Goal: Task Accomplishment & Management: Complete application form

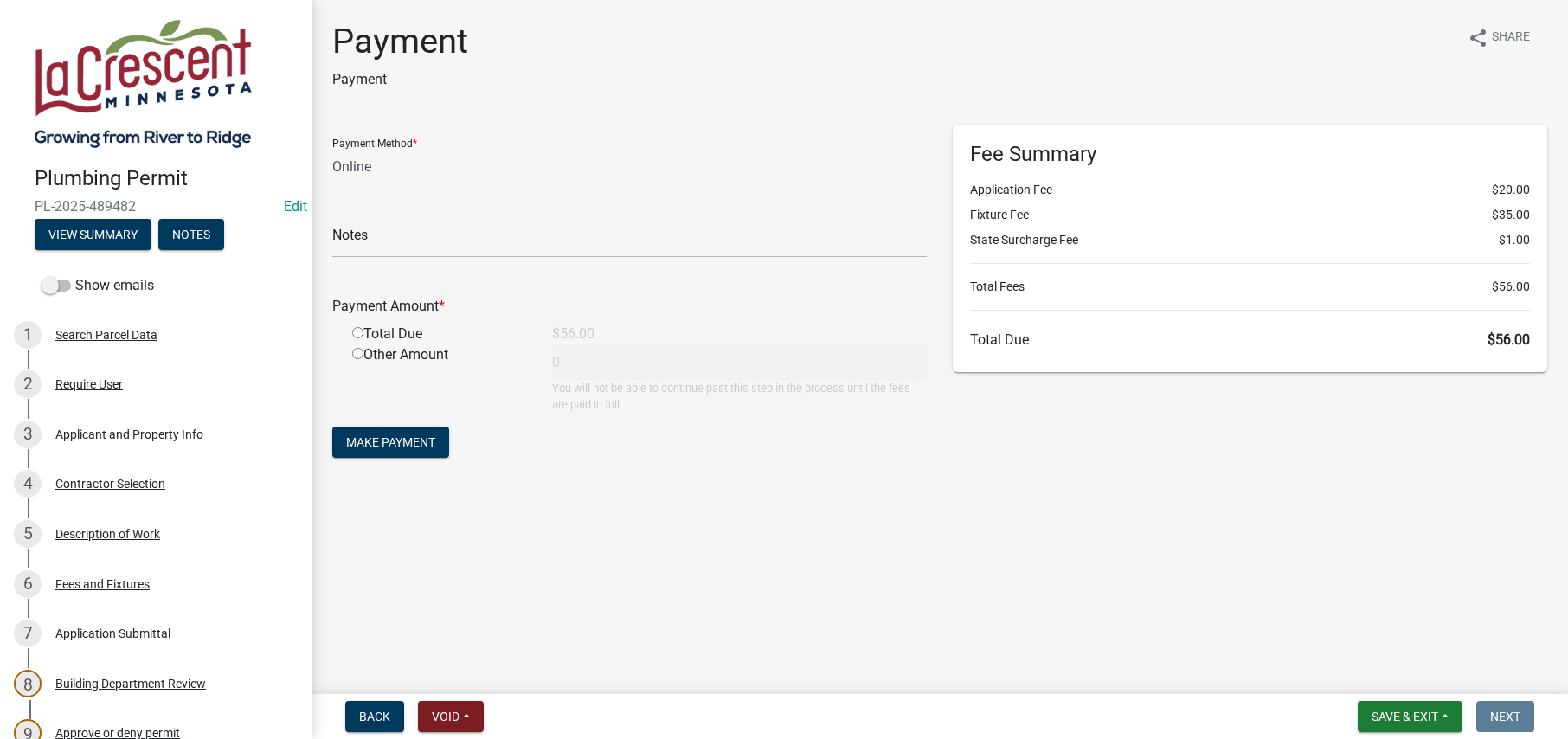
select select "3: 3"
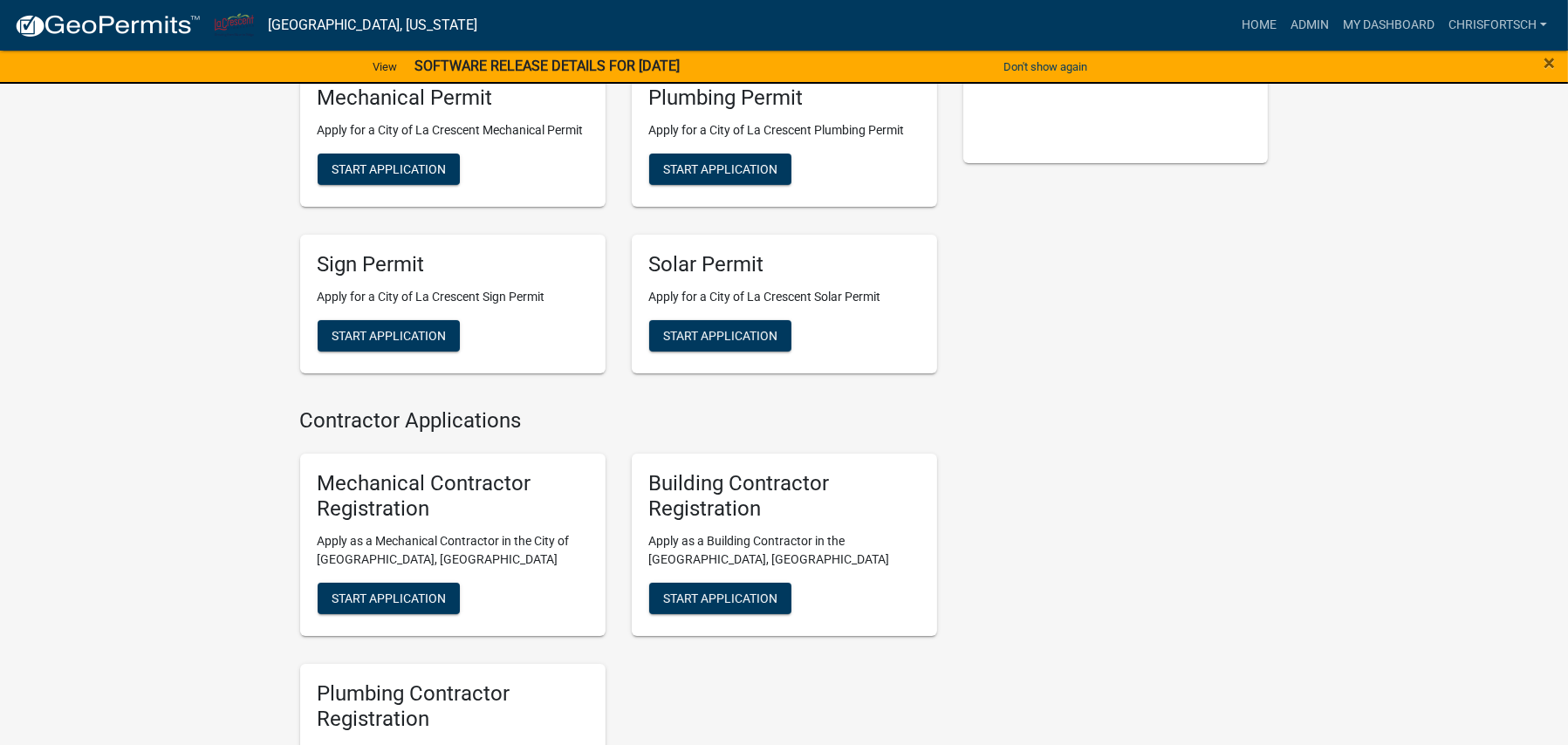
scroll to position [436, 0]
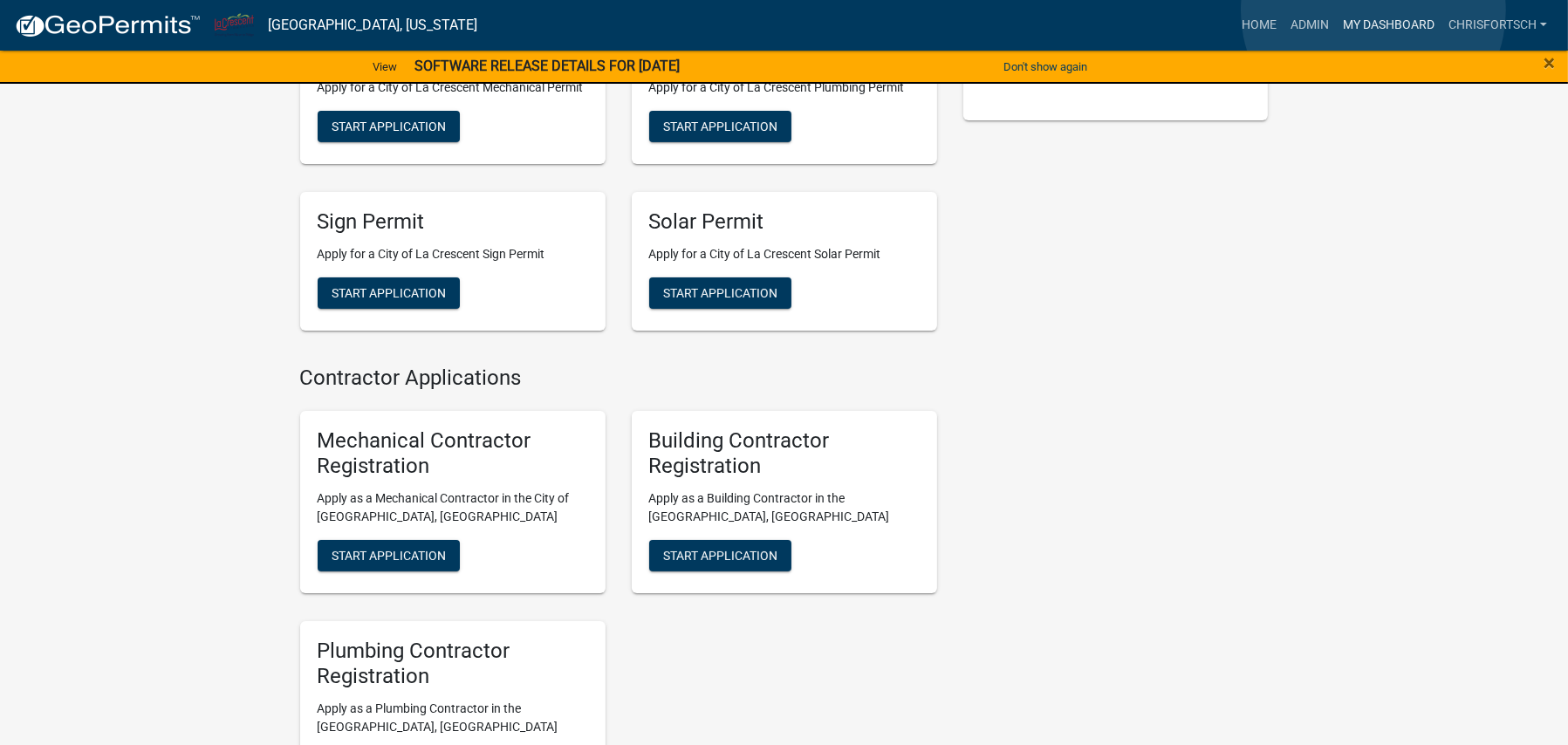
click at [1373, 11] on link "My Dashboard" at bounding box center [1388, 25] width 106 height 33
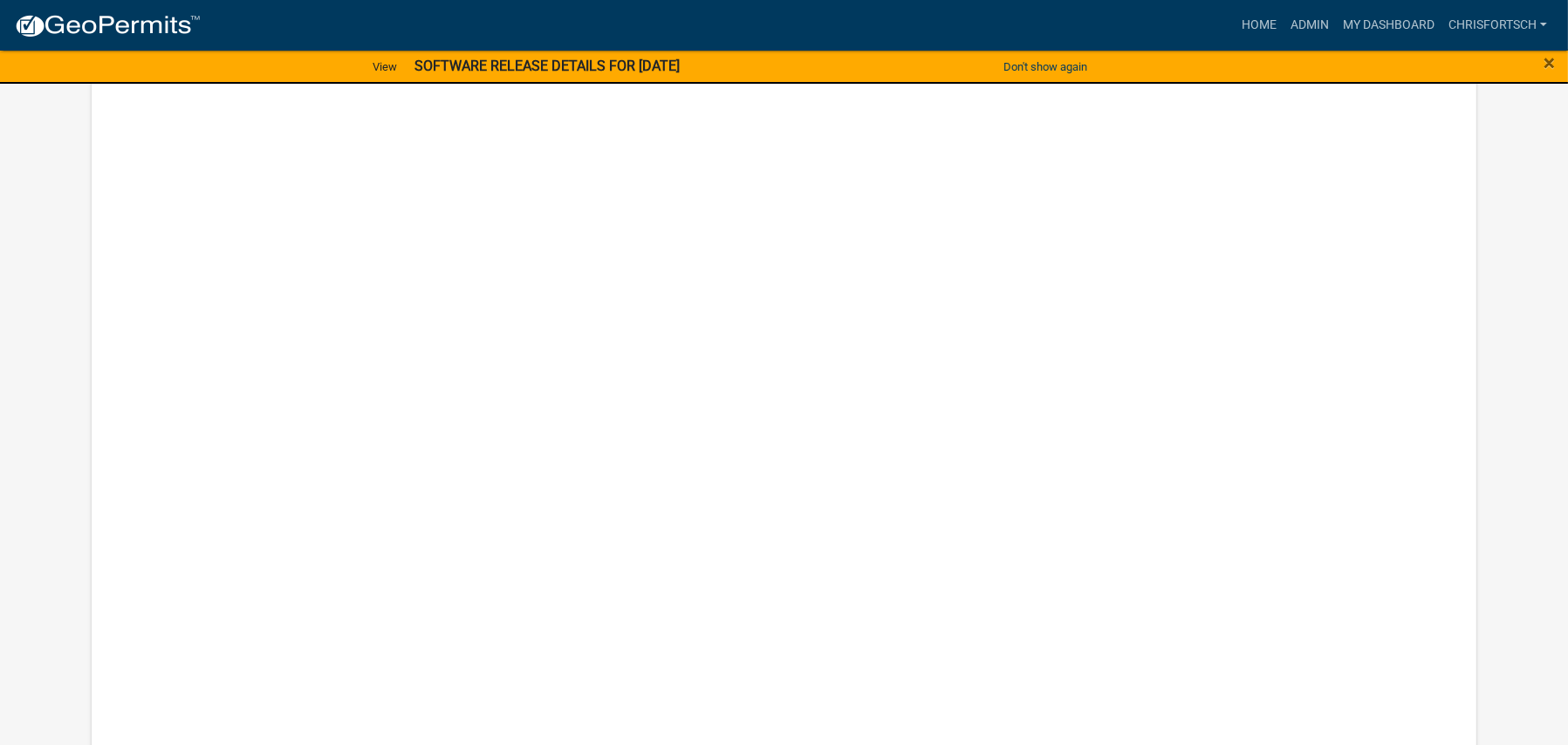
scroll to position [2131, 0]
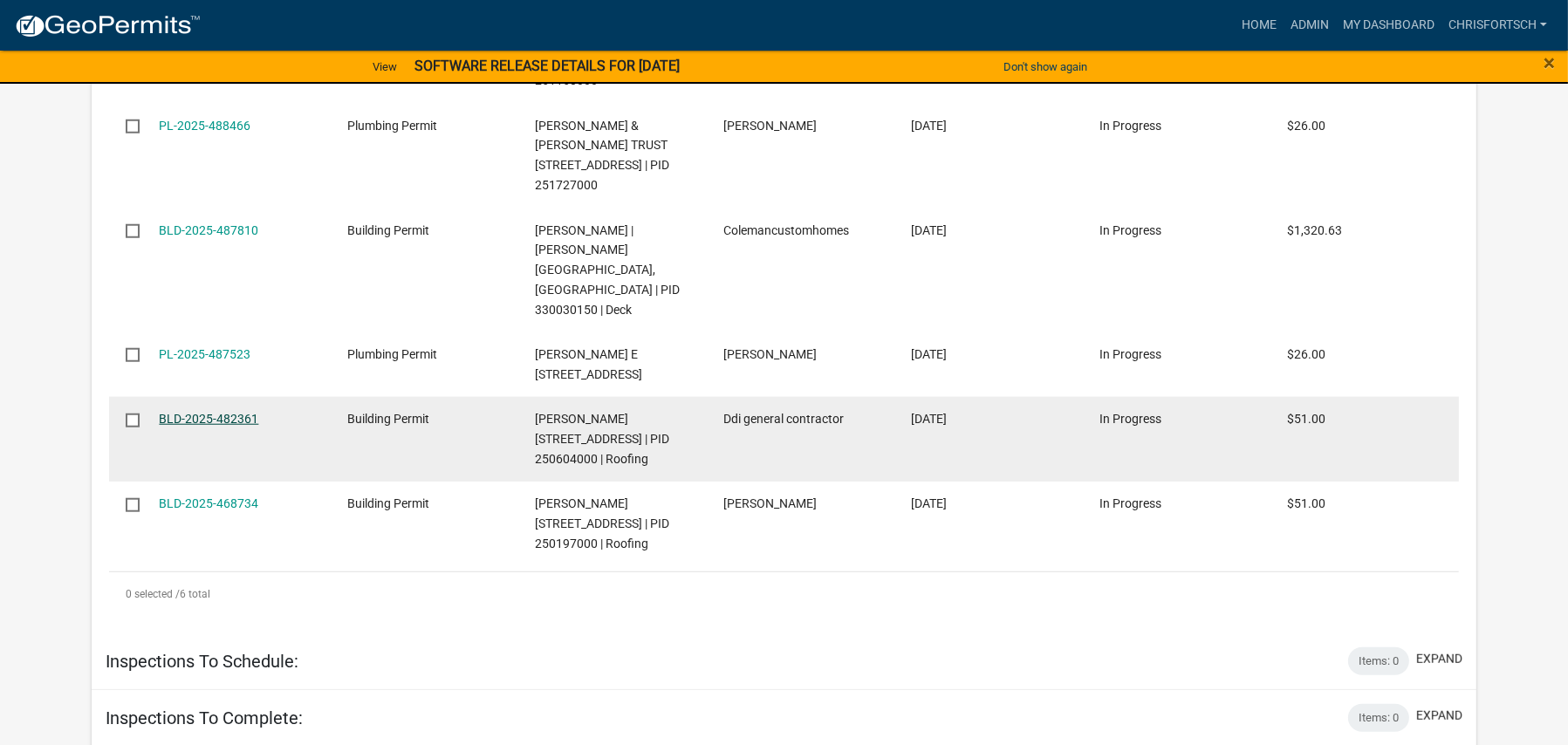
click at [204, 425] on link "BLD-2025-482361" at bounding box center [208, 419] width 100 height 14
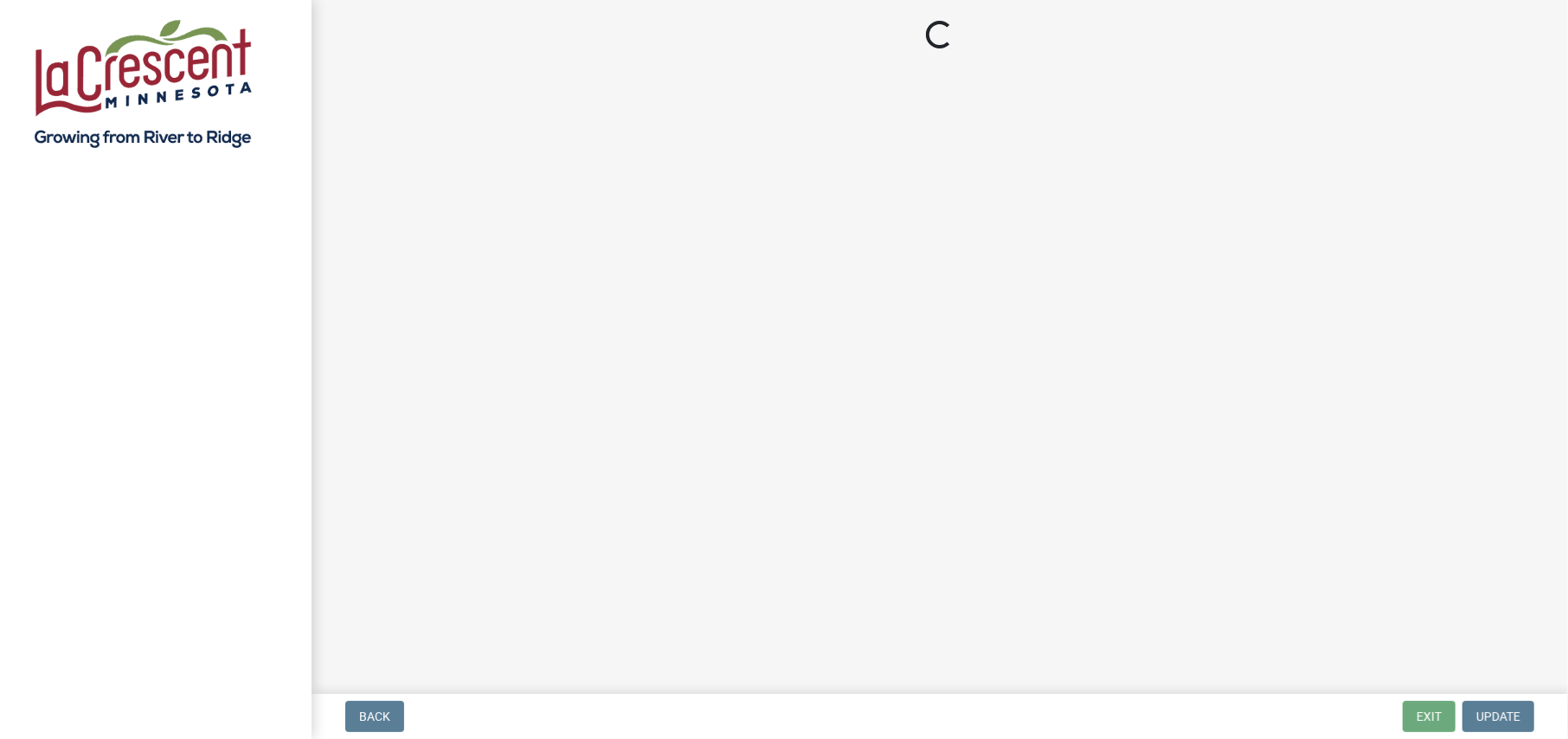
select select "3: 3"
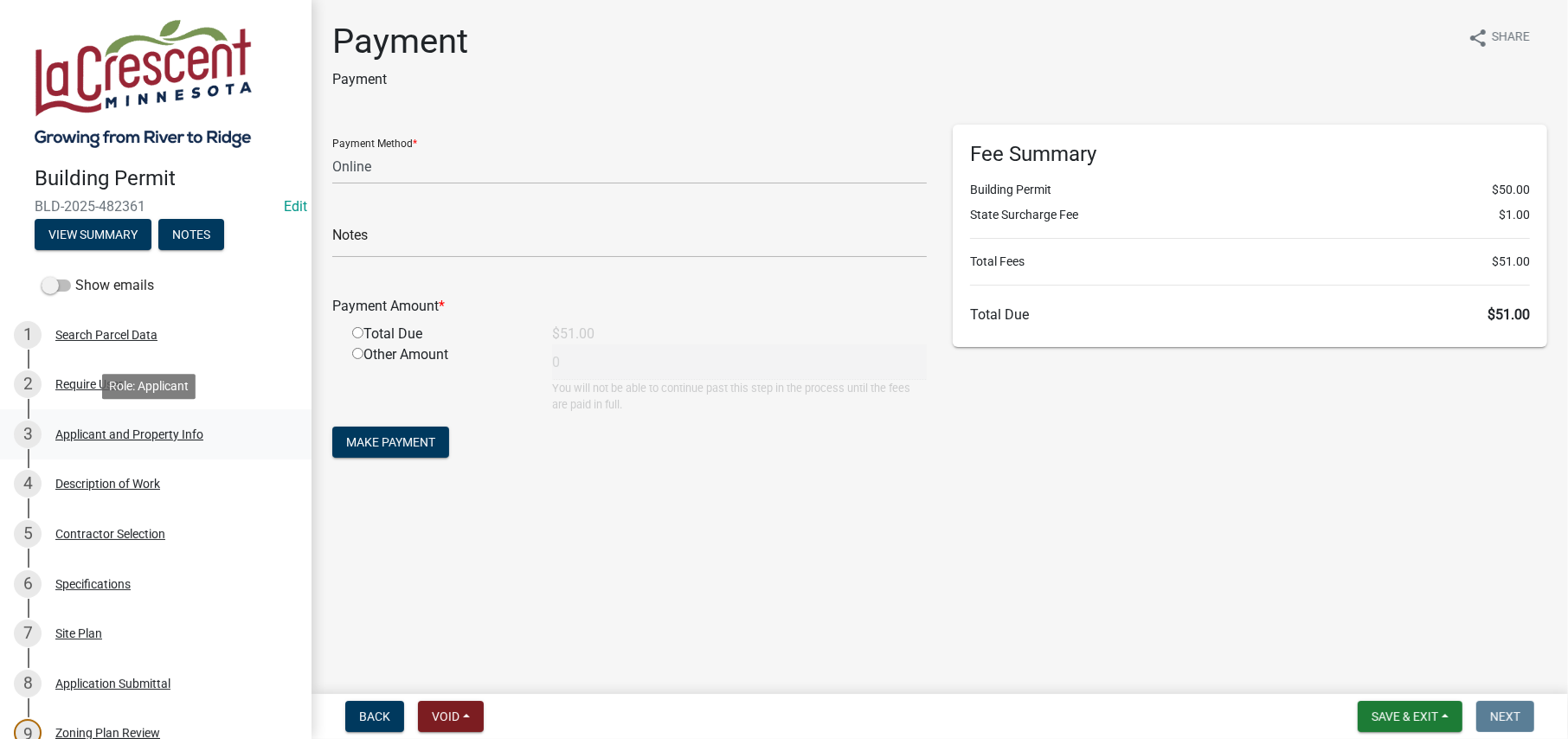
click at [118, 428] on div "Applicant and Property Info" at bounding box center [129, 434] width 148 height 12
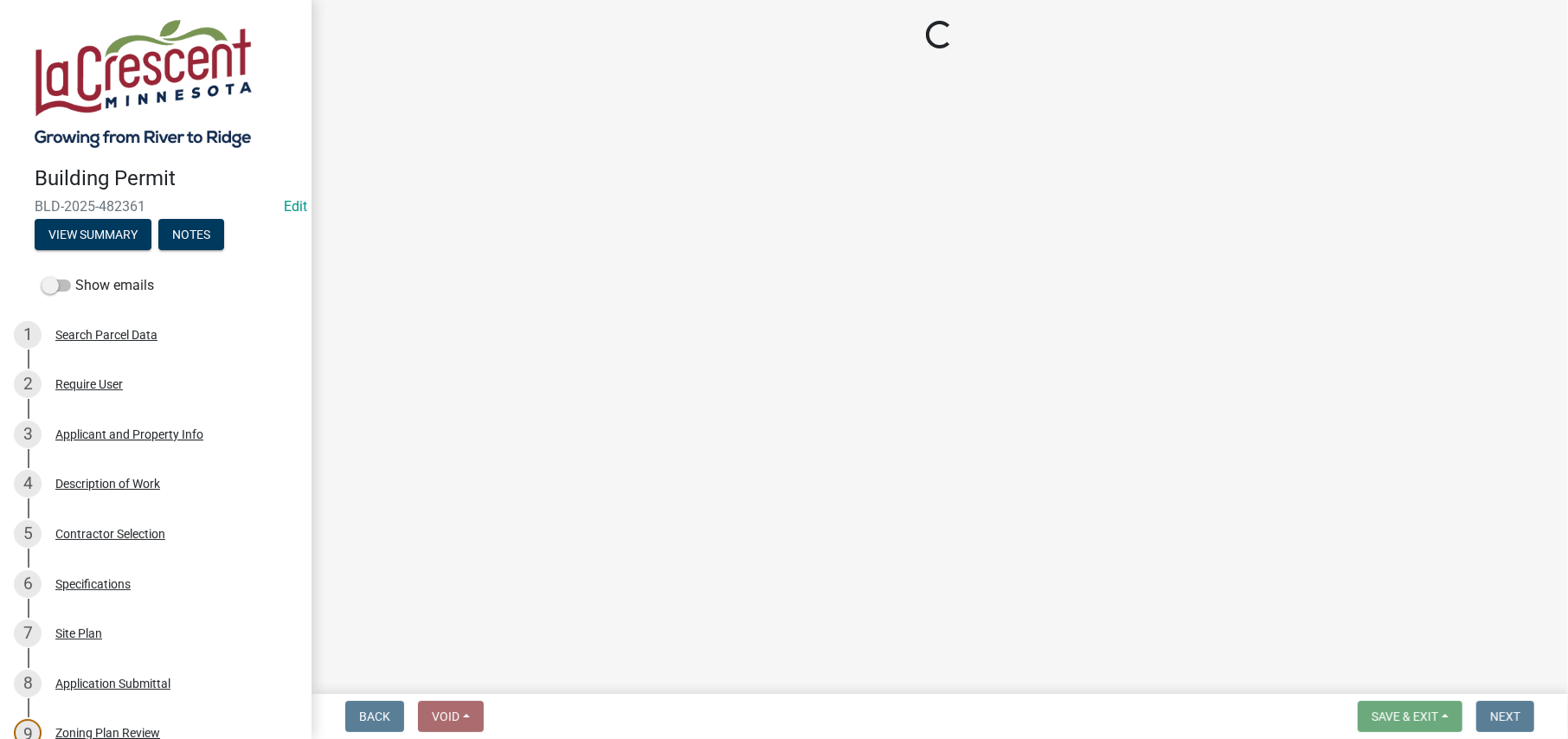
select select "e838c9e2-1e6e-4405-bddc-a3335cd38b08"
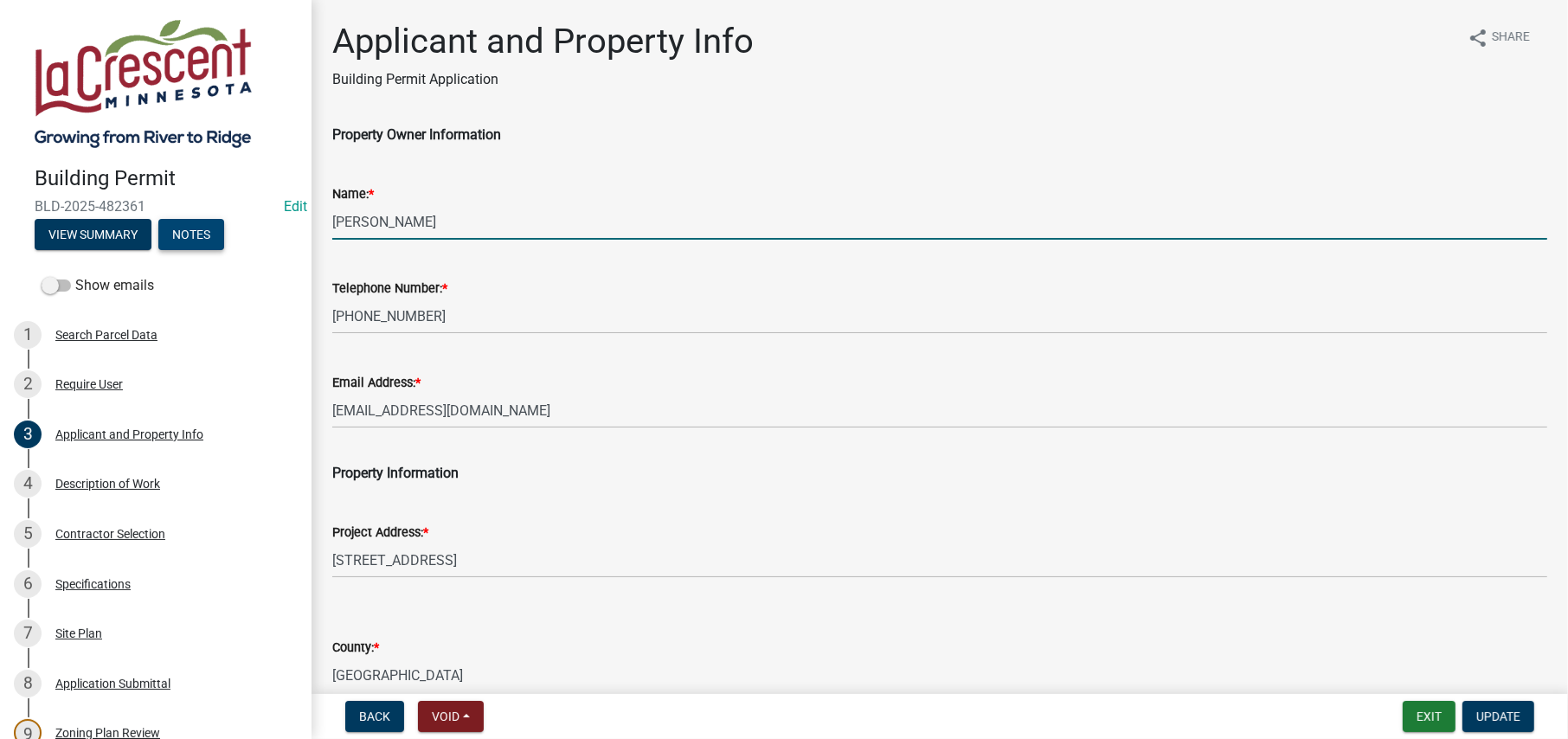
drag, startPoint x: 429, startPoint y: 227, endPoint x: 198, endPoint y: 240, distance: 231.4
click at [198, 240] on div "Building Permit BLD-2025-482361 Edit View Summary Notes Show emails 1 Search Pa…" at bounding box center [784, 370] width 1568 height 739
type input "s"
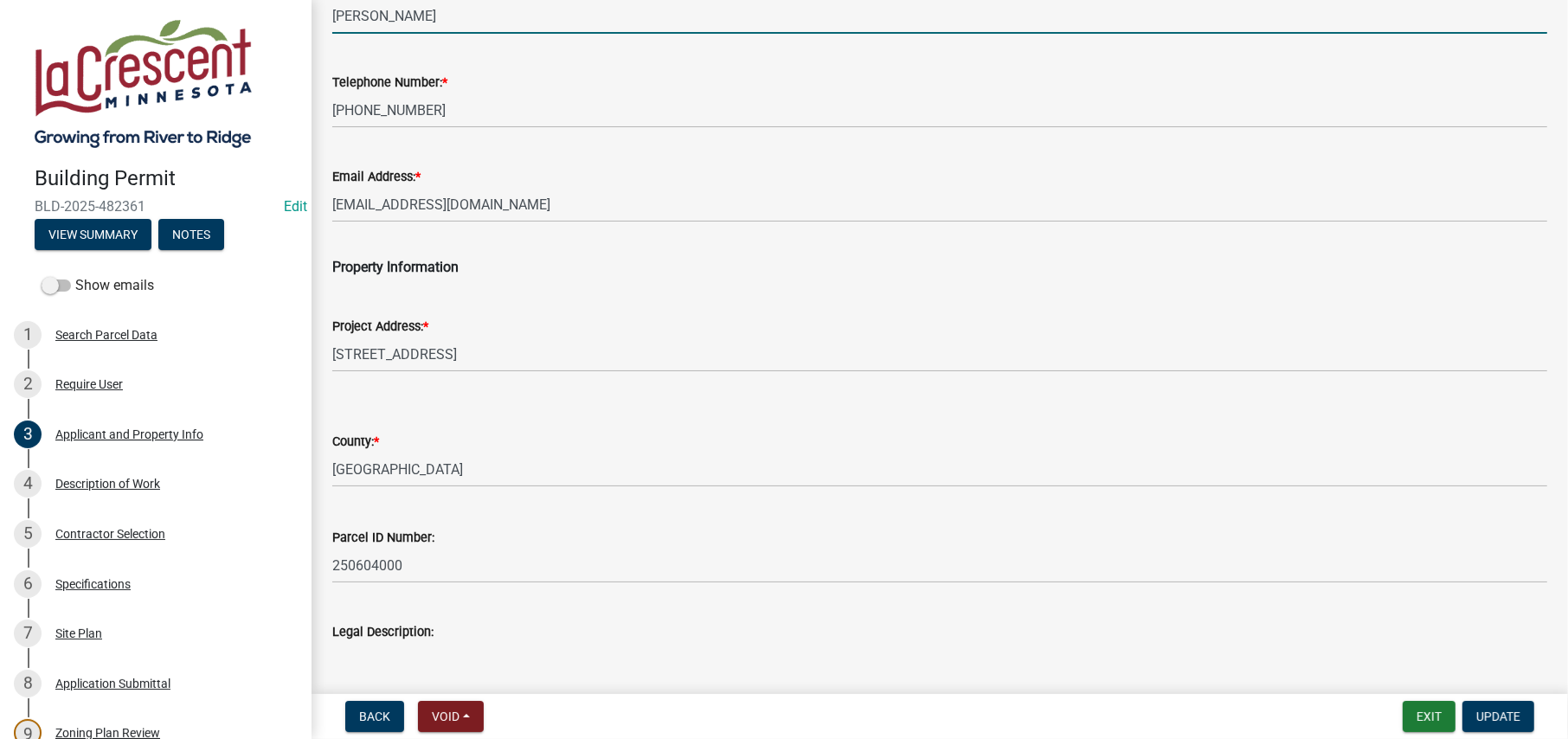
scroll to position [324, 0]
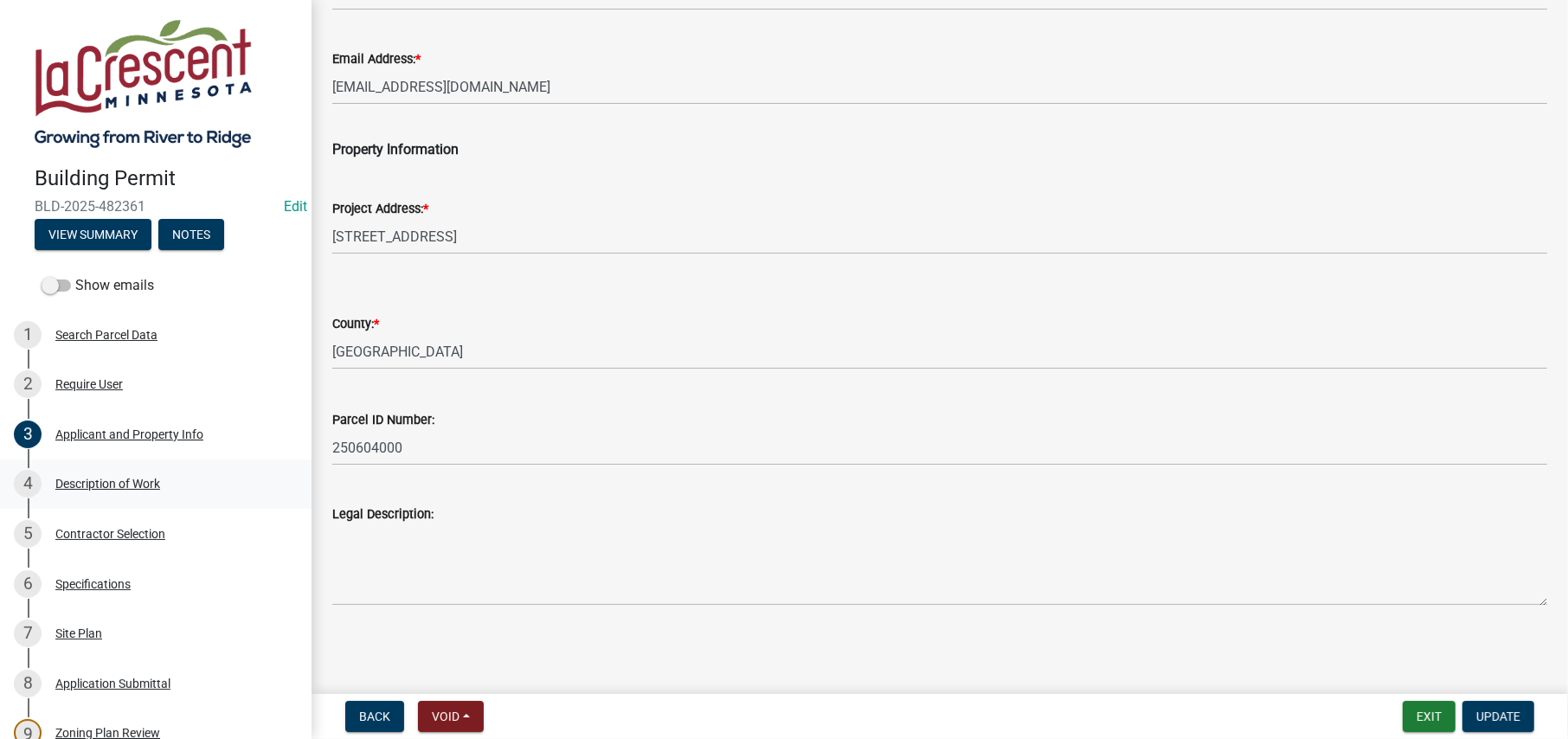
type input "[PERSON_NAME]"
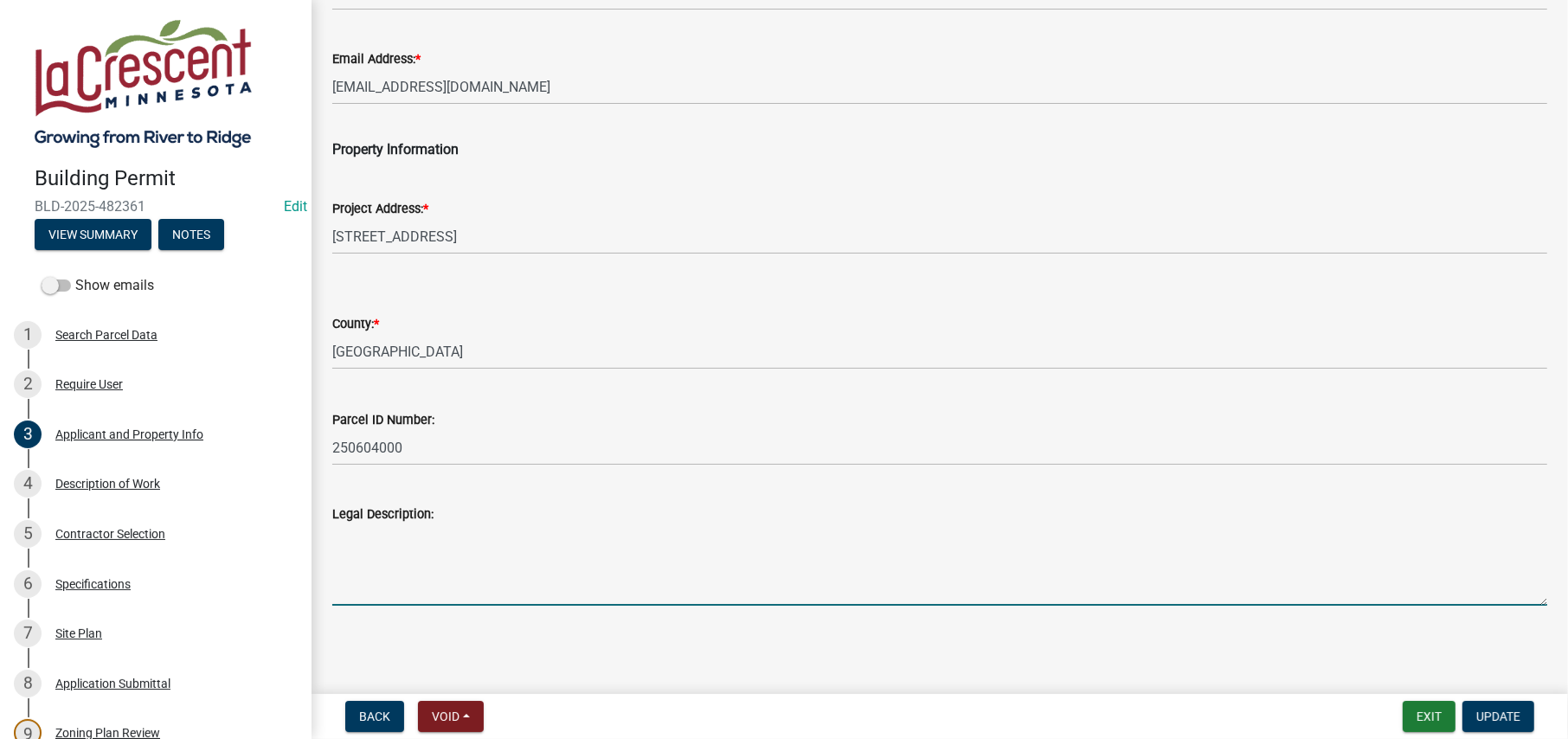
click at [375, 564] on textarea "Legal Description:" at bounding box center [939, 564] width 1215 height 81
paste textarea "Sect-10 Twp-104 Range-004 CAMERONS ADTN LA CRESCENT Lot-004 Block-020 DOC 24094…"
type textarea "Sect-10 Twp-104 Range-004 CAMERONS ADTN LA CRESCENT Lot-004 Block-020 DOC 24094…"
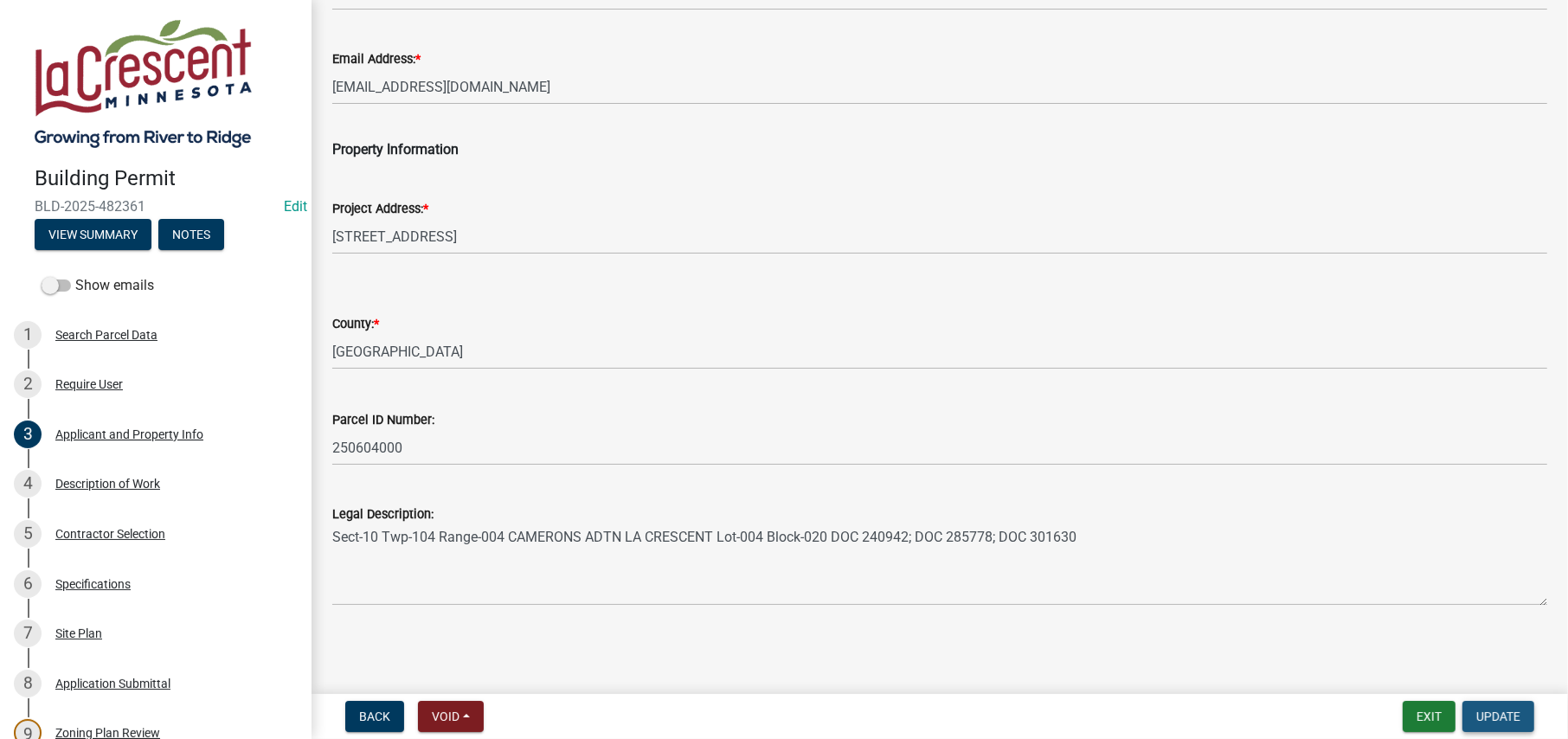
click at [1504, 705] on button "Update" at bounding box center [1499, 716] width 72 height 31
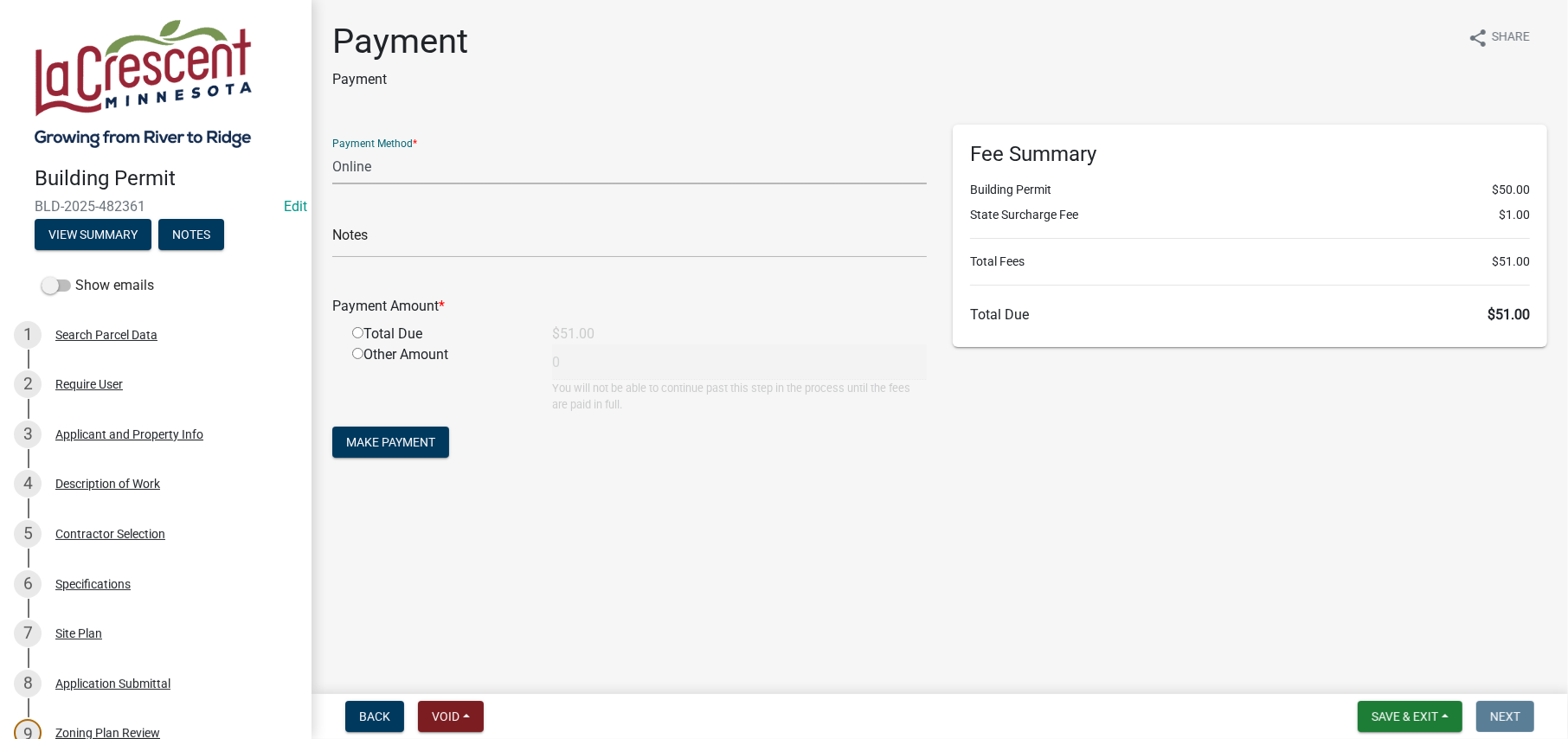
click at [363, 169] on select "Credit Card POS Check Cash Online" at bounding box center [630, 166] width 595 height 36
select select "1: 0"
click at [332, 149] on select "Credit Card POS Check Cash Online" at bounding box center [630, 166] width 595 height 36
click at [343, 241] on input "text" at bounding box center [630, 240] width 595 height 36
type input "4457"
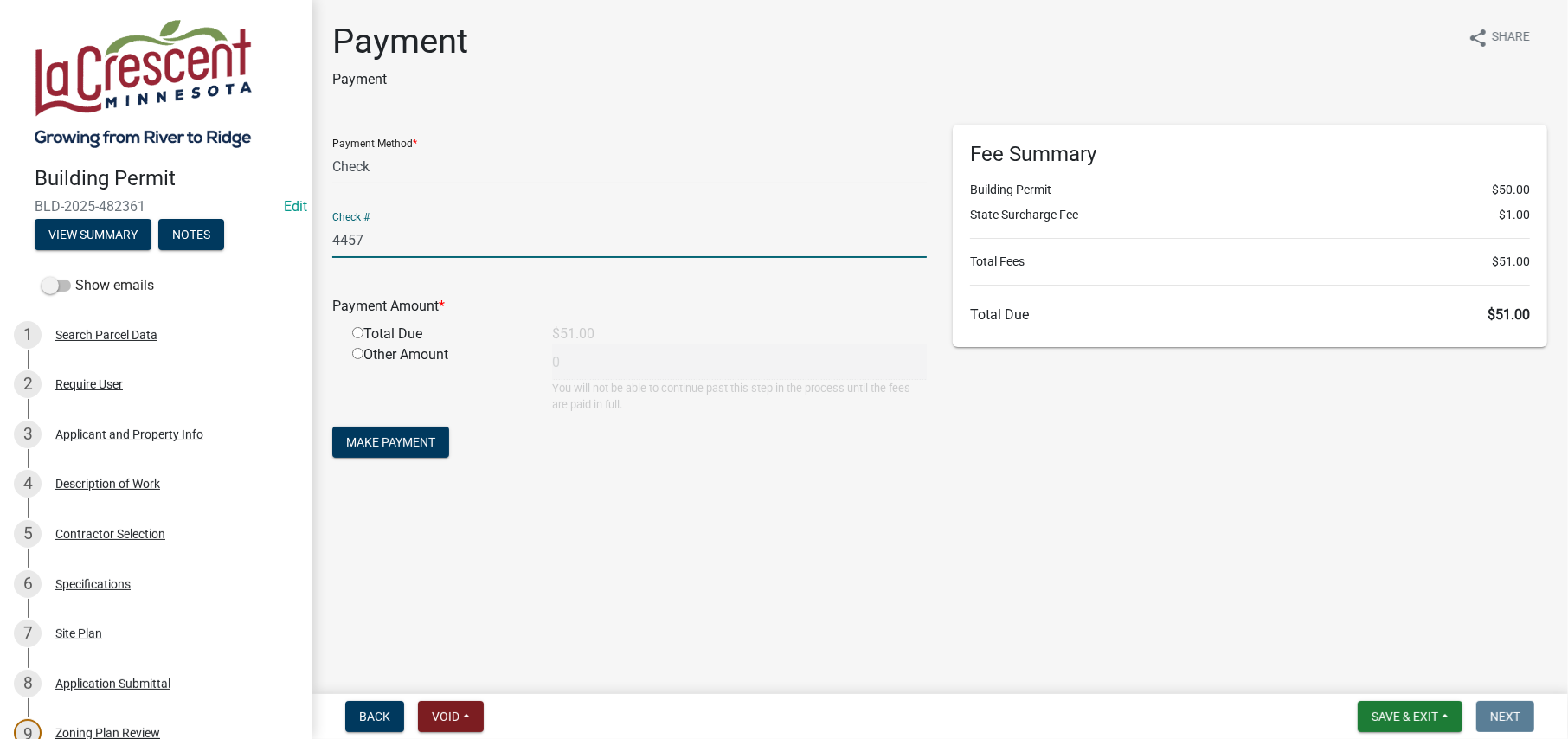
click at [356, 337] on input "radio" at bounding box center [358, 332] width 12 height 12
radio input "true"
type input "51"
drag, startPoint x: 394, startPoint y: 434, endPoint x: 401, endPoint y: 418, distance: 17.5
click at [393, 435] on span "Make Payment" at bounding box center [391, 443] width 89 height 14
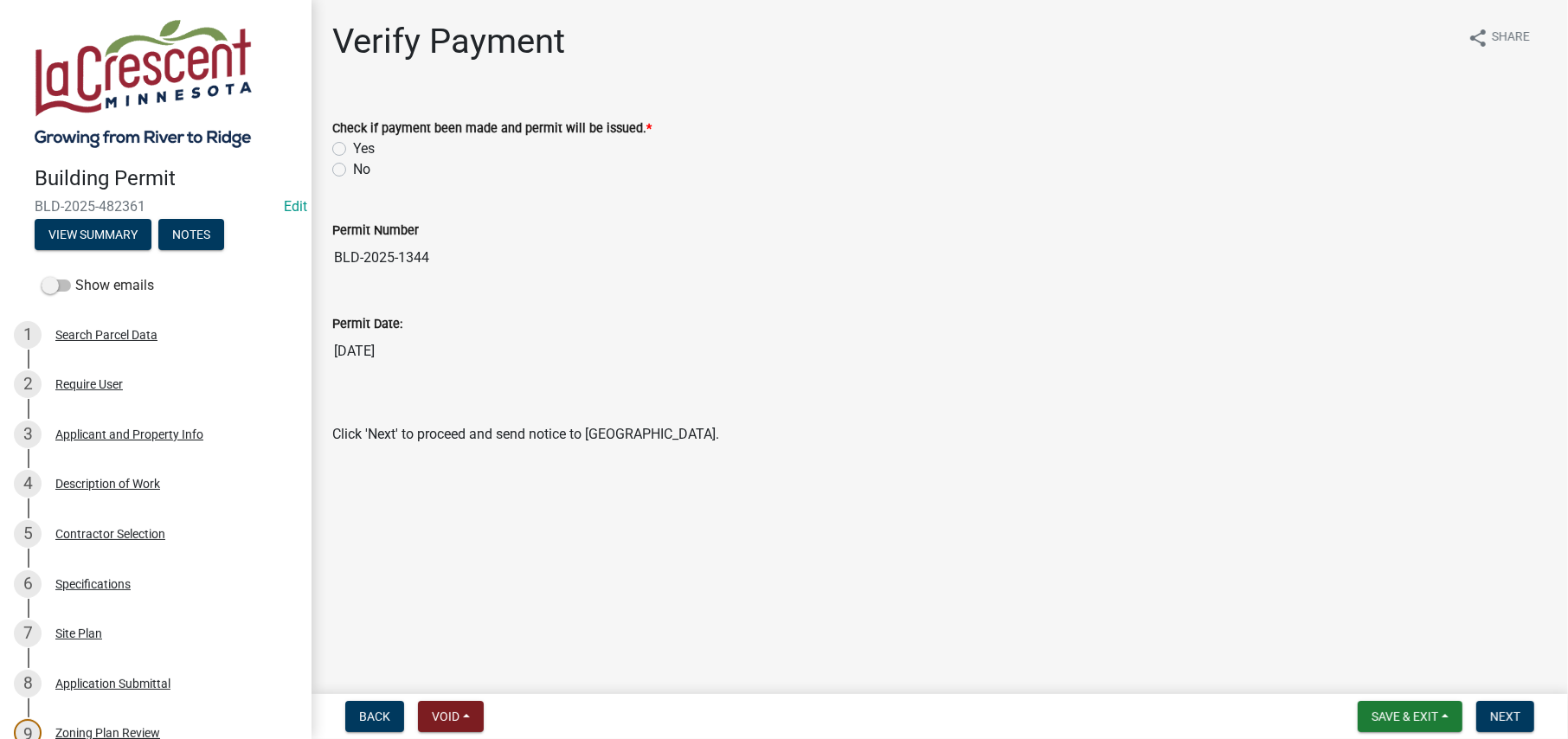
click at [353, 148] on label "Yes" at bounding box center [364, 149] width 21 height 20
click at [353, 148] on input "Yes" at bounding box center [359, 144] width 12 height 12
radio input "true"
click at [1501, 718] on span "Next" at bounding box center [1506, 717] width 30 height 14
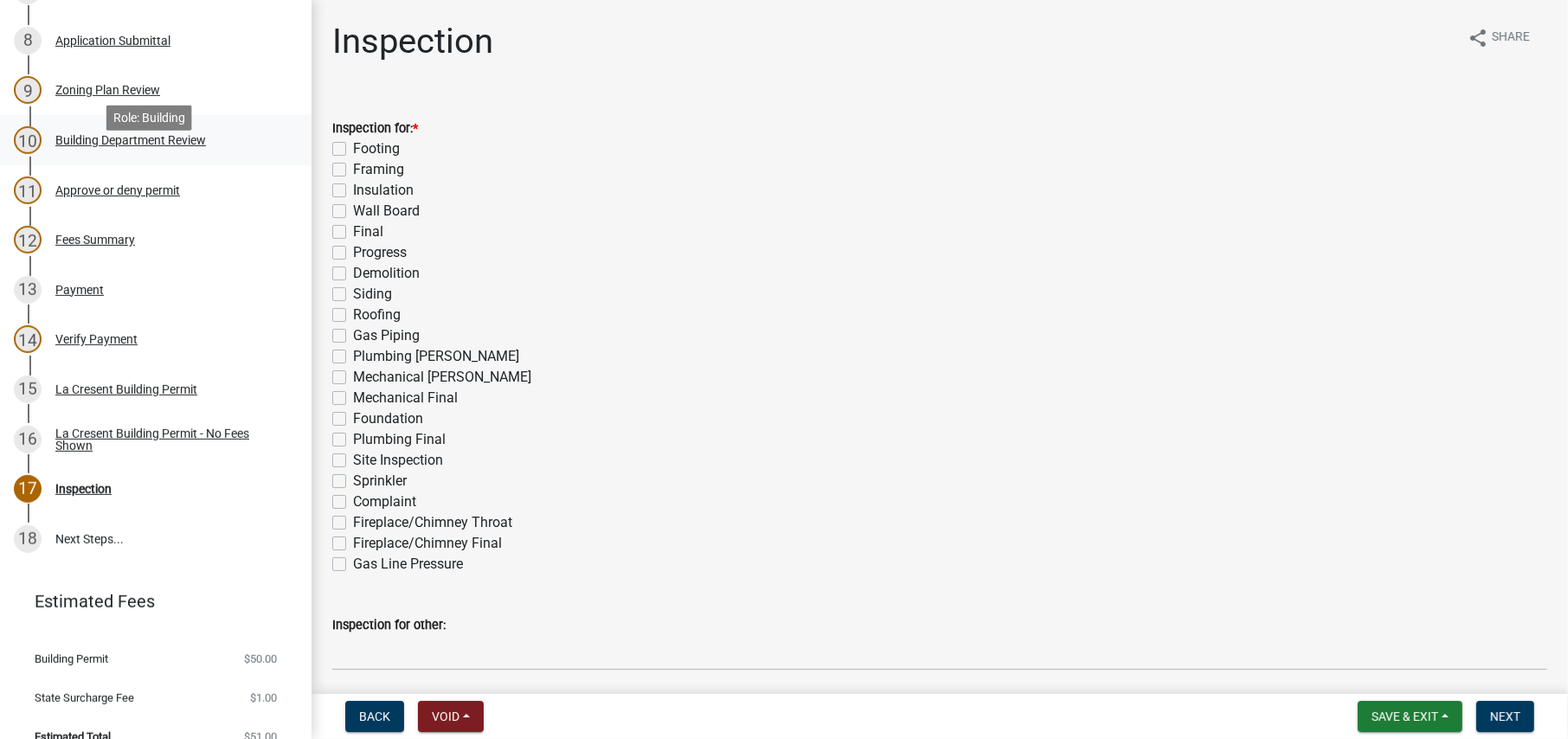
scroll to position [666, 0]
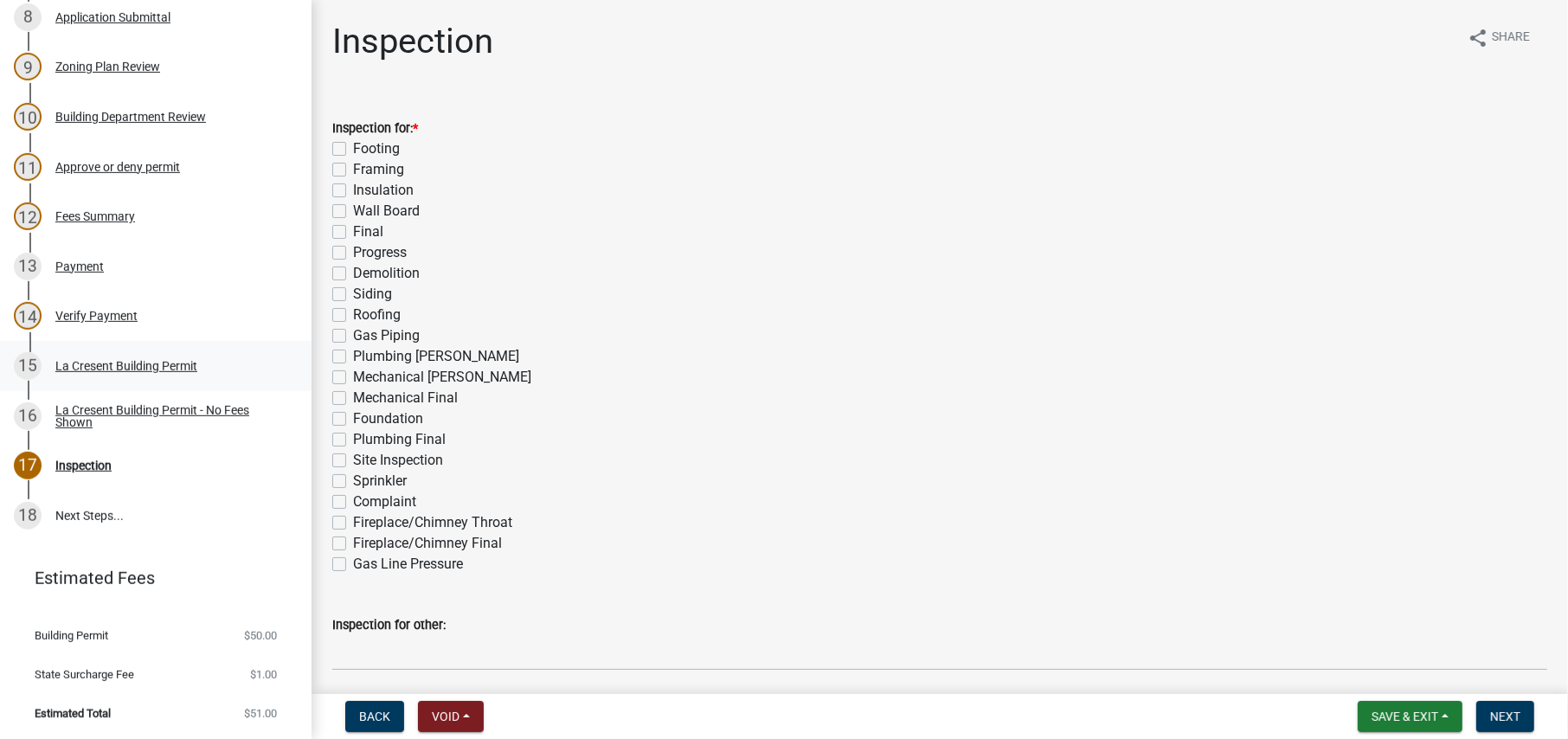
click at [98, 360] on div "La Cresent Building Permit" at bounding box center [126, 366] width 142 height 12
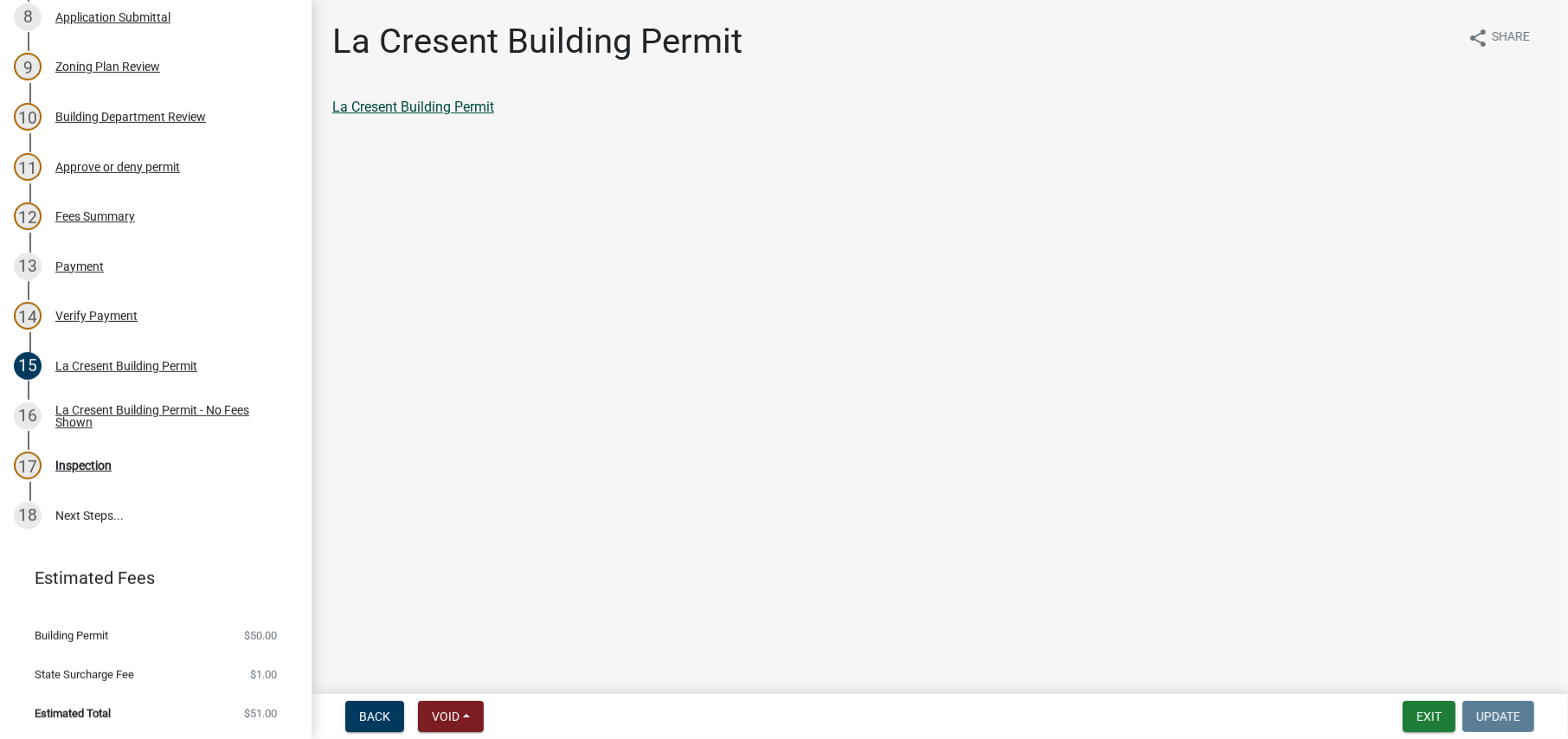
click at [402, 101] on link "La Cresent Building Permit" at bounding box center [413, 107] width 162 height 16
